Goal: Task Accomplishment & Management: Use online tool/utility

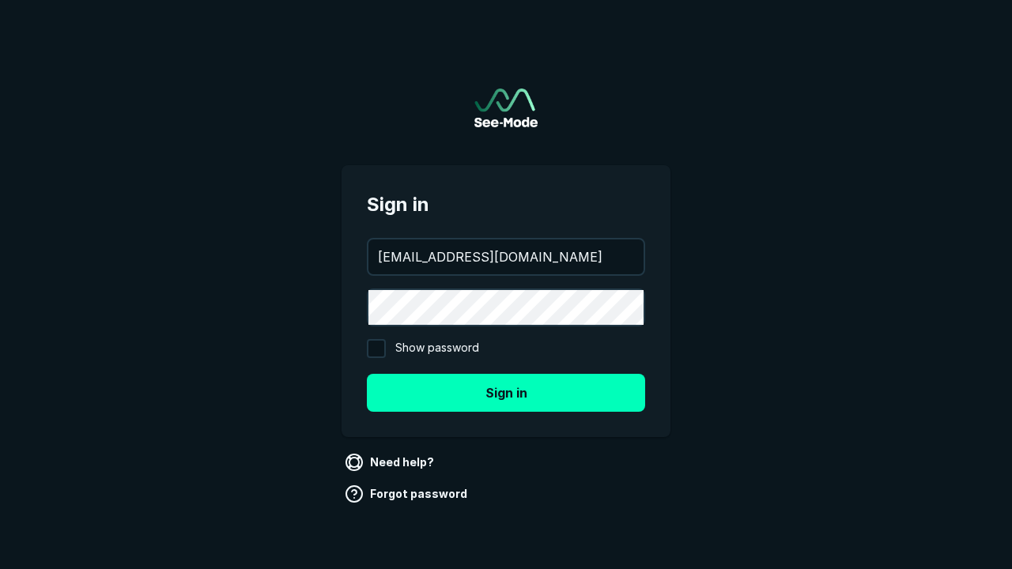
type input "[EMAIL_ADDRESS][DOMAIN_NAME]"
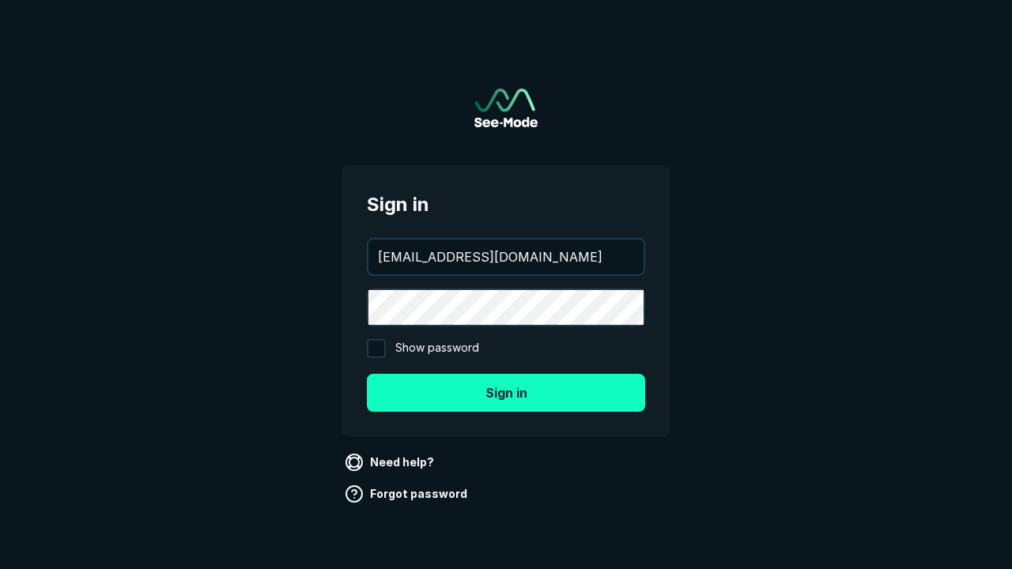
click at [506, 392] on button "Sign in" at bounding box center [506, 393] width 278 height 38
